Goal: Task Accomplishment & Management: Manage account settings

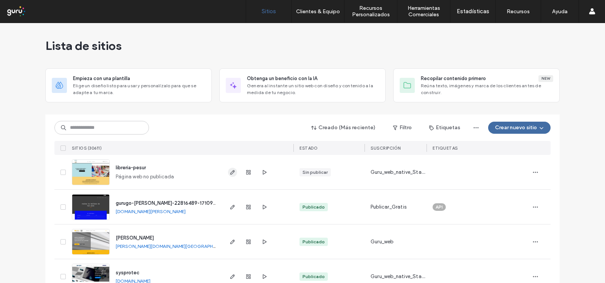
click at [230, 174] on icon "button" at bounding box center [233, 173] width 6 height 6
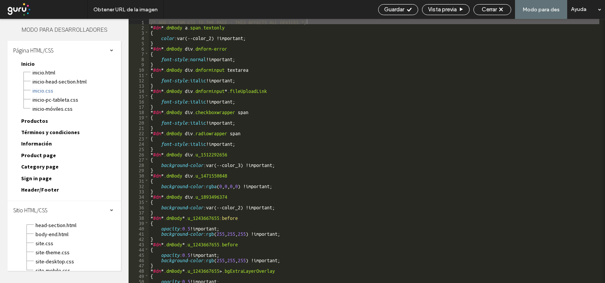
click at [52, 235] on span "body-end.html" at bounding box center [78, 235] width 86 height 8
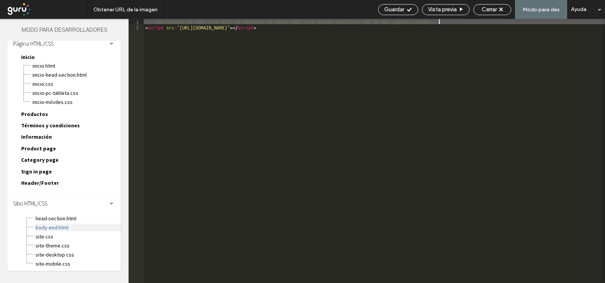
scroll to position [8, 0]
drag, startPoint x: 543, startPoint y: 81, endPoint x: 370, endPoint y: 4, distance: 189.7
click at [542, 81] on div "<!--THE CONTENT OF THIS FILE WILL BE APPENDED TO EVERY PAGE JUST BEFORE THE CLO…" at bounding box center [375, 156] width 462 height 275
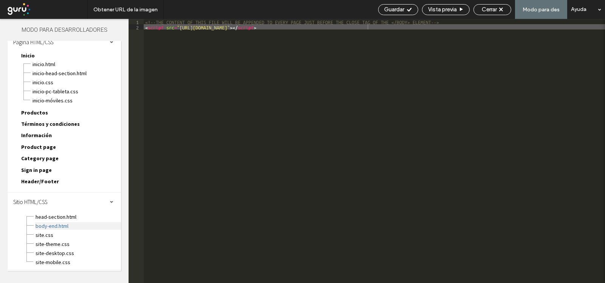
click at [48, 229] on span "body-end.html" at bounding box center [78, 226] width 86 height 8
type textarea "**"
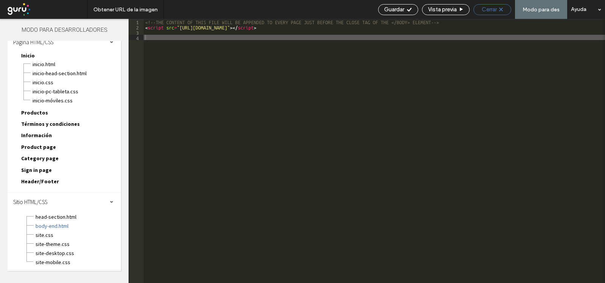
click at [488, 9] on span "Cerrar" at bounding box center [489, 9] width 15 height 7
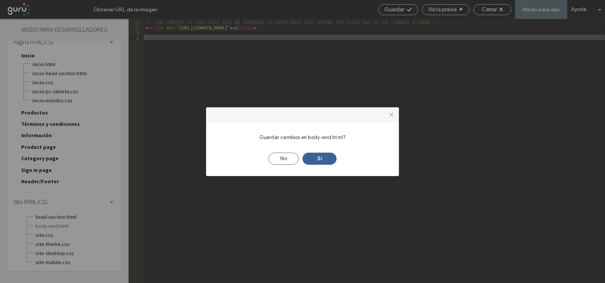
click at [322, 161] on button "Sí" at bounding box center [320, 159] width 34 height 12
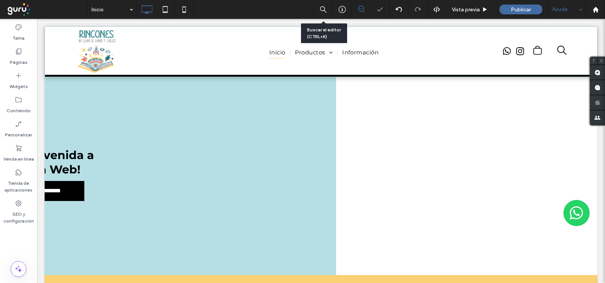
scroll to position [0, 0]
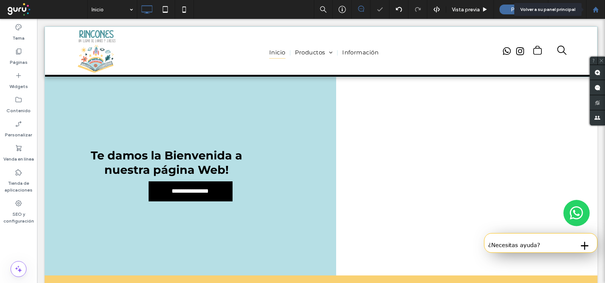
click at [593, 8] on div at bounding box center [596, 9] width 18 height 6
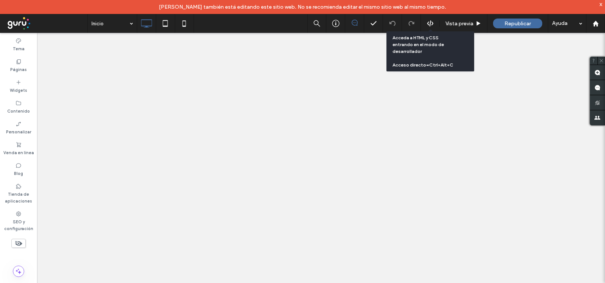
drag, startPoint x: 0, startPoint y: 0, endPoint x: 430, endPoint y: 22, distance: 430.7
click at [429, 22] on icon at bounding box center [430, 23] width 7 height 7
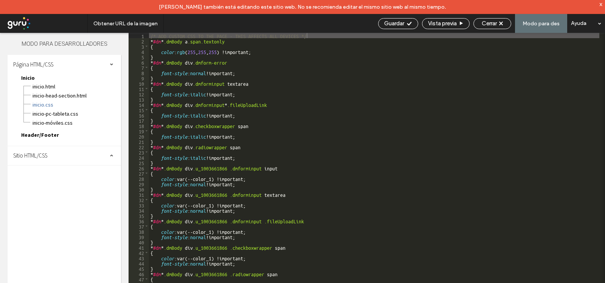
click at [35, 159] on span "Sitio HTML/CSS" at bounding box center [30, 155] width 34 height 7
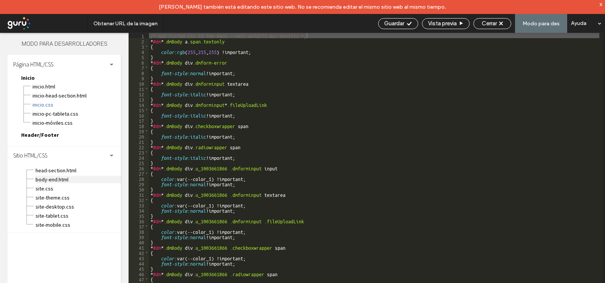
click at [49, 182] on span "body-end.html" at bounding box center [78, 180] width 86 height 8
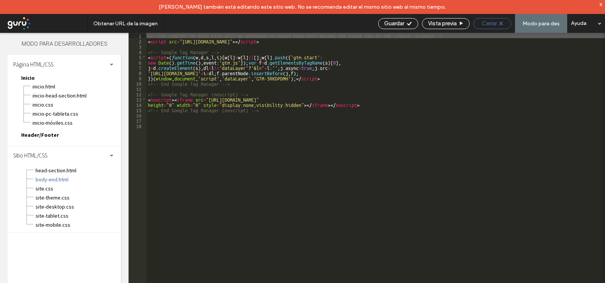
click at [494, 19] on div "Cerrar" at bounding box center [493, 23] width 38 height 11
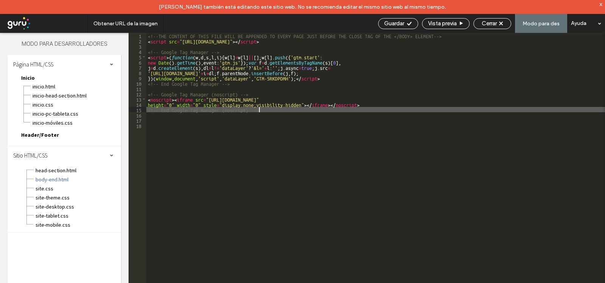
click at [296, 110] on div "<!--THE CONTENT OF THIS FILE WILL BE APPENDED TO EVERY PAGE JUST BEFORE THE CLO…" at bounding box center [375, 170] width 459 height 275
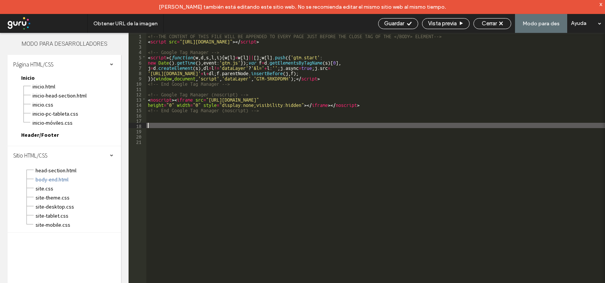
paste textarea
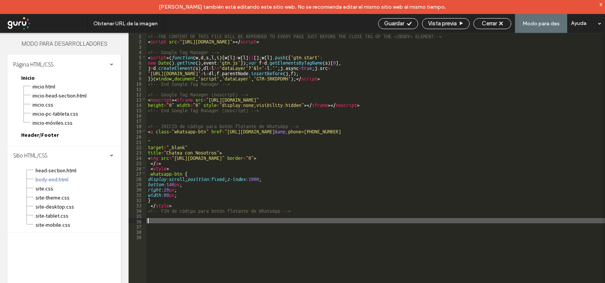
type textarea "**"
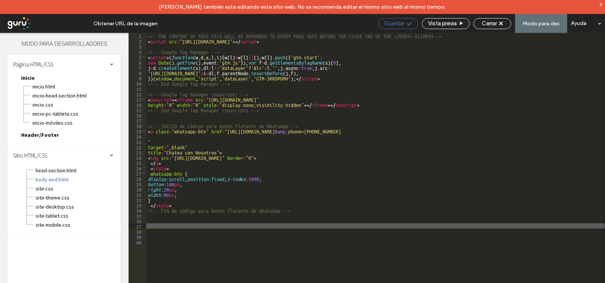
click at [394, 23] on span "Guardar" at bounding box center [394, 23] width 20 height 7
click at [488, 23] on span "Cerrar" at bounding box center [489, 23] width 15 height 7
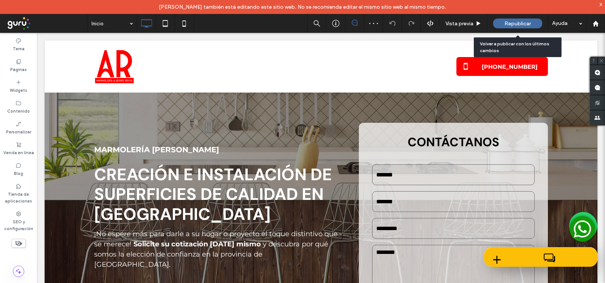
click at [516, 22] on span "Republicar" at bounding box center [518, 23] width 26 height 6
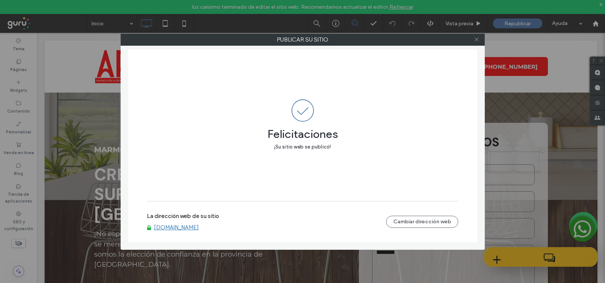
click at [475, 39] on icon at bounding box center [477, 40] width 6 height 6
